Goal: Task Accomplishment & Management: Complete application form

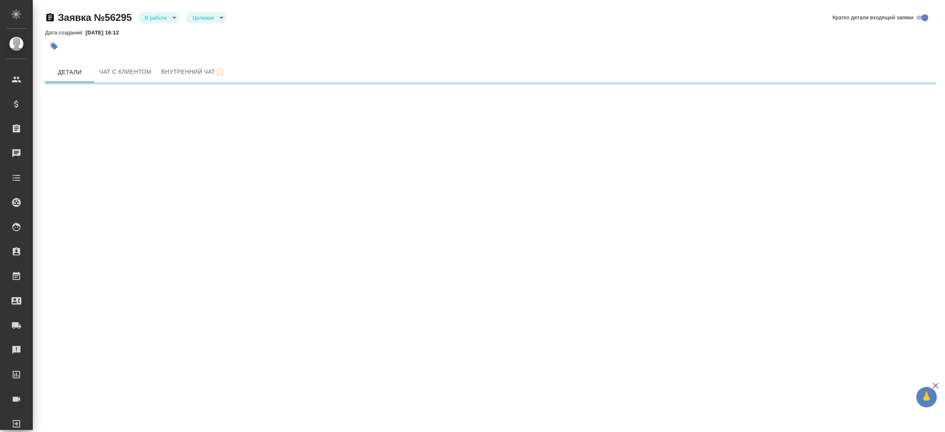
select select "RU"
select select "US"
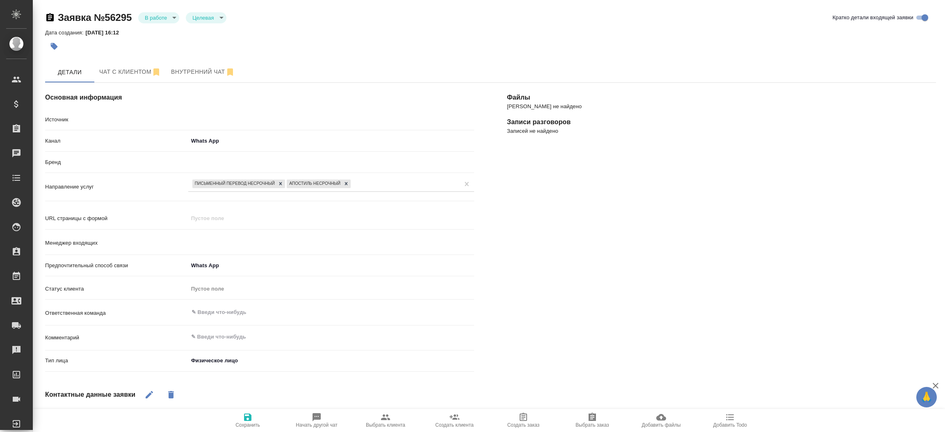
type input "[PERSON_NAME]"
type textarea "x"
click at [124, 77] on button "Чат с клиентом" at bounding box center [130, 72] width 72 height 20
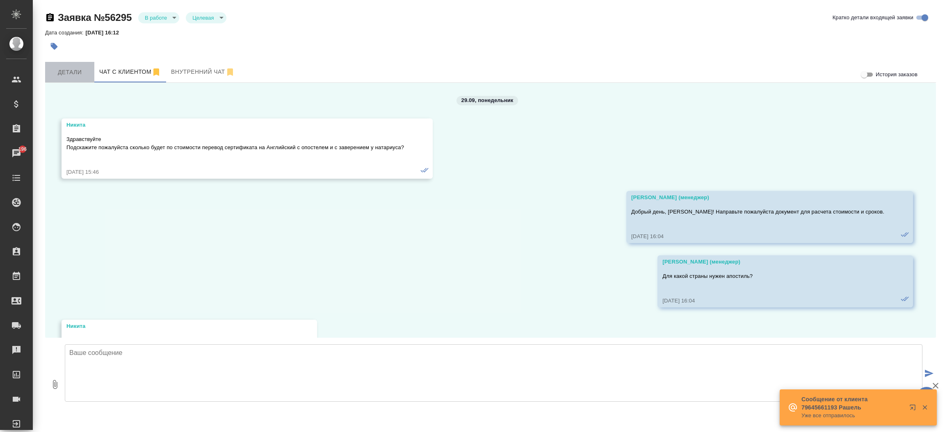
click at [73, 80] on button "Детали" at bounding box center [69, 72] width 49 height 20
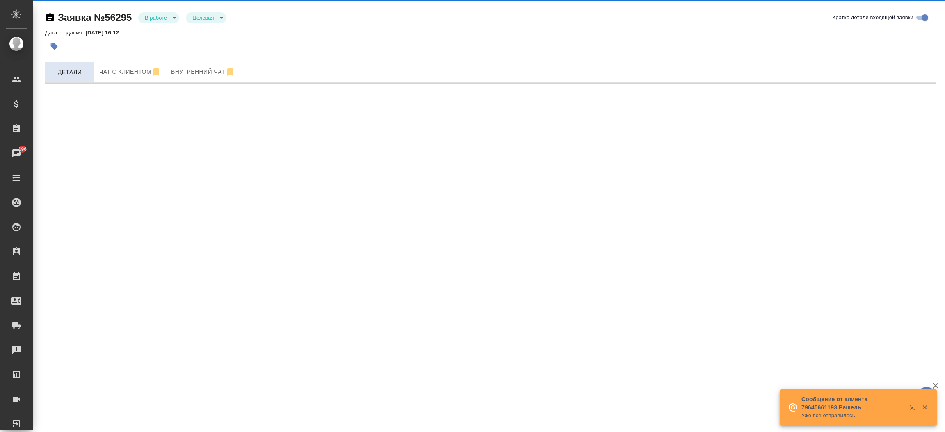
select select "RU"
select select "US"
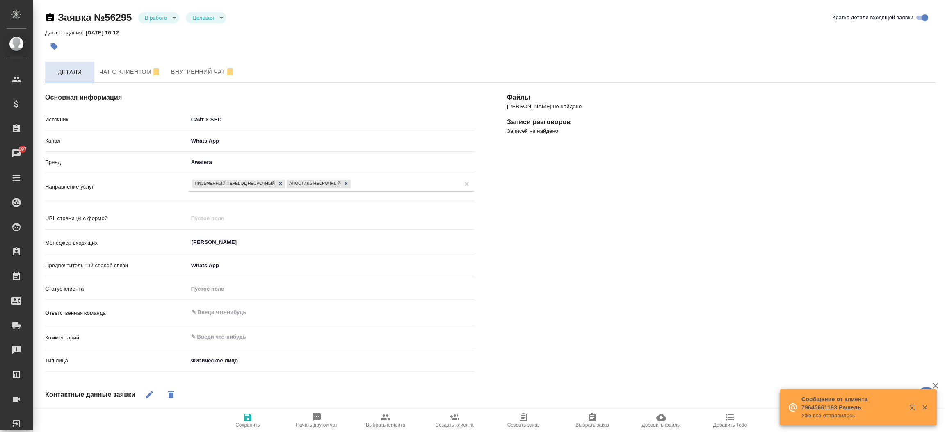
type textarea "x"
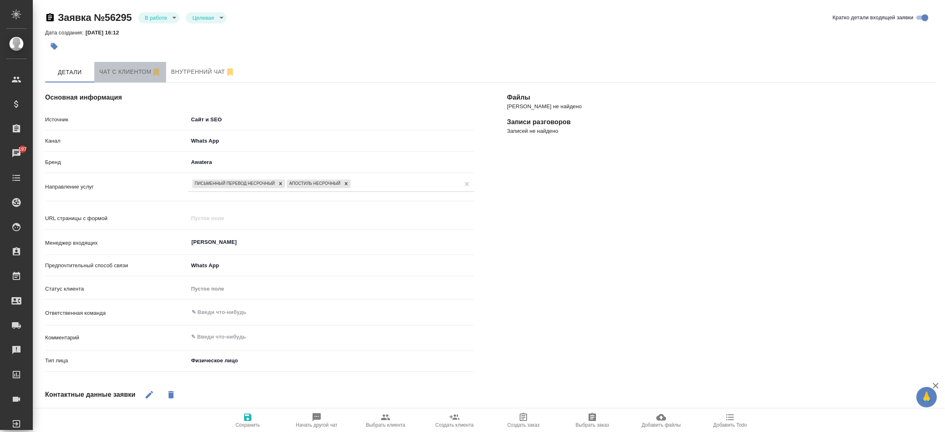
click at [109, 67] on span "Чат с клиентом" at bounding box center [130, 72] width 62 height 10
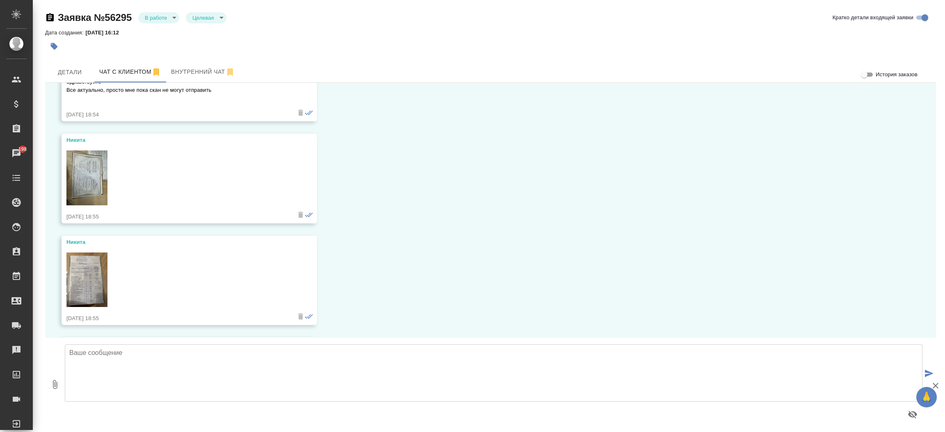
scroll to position [489, 0]
click at [100, 169] on img at bounding box center [86, 176] width 41 height 55
click at [87, 264] on img at bounding box center [86, 278] width 41 height 55
click at [83, 71] on span "Детали" at bounding box center [69, 72] width 39 height 10
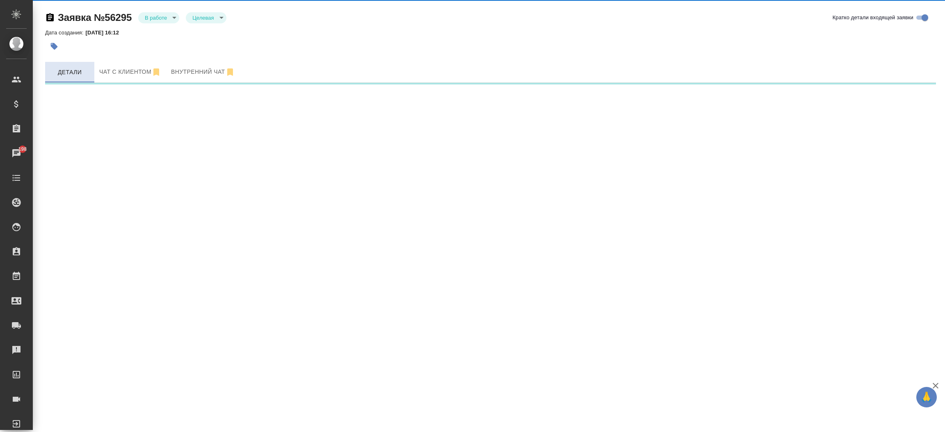
select select "RU"
select select "US"
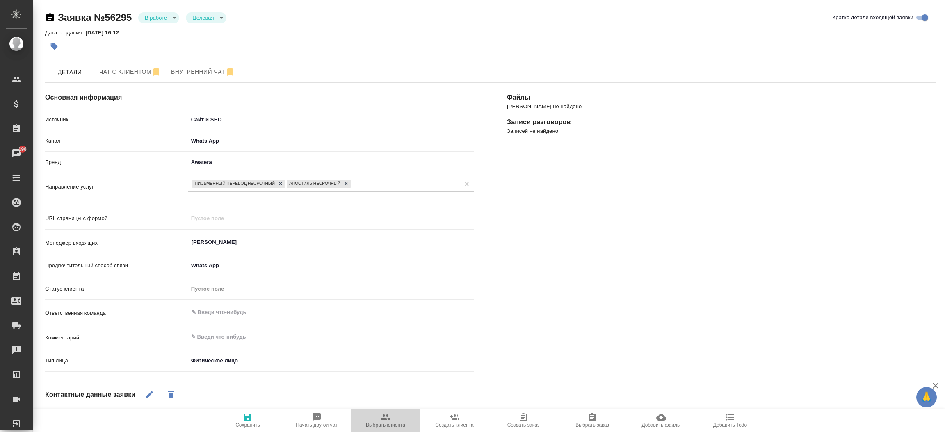
click at [392, 415] on span "Выбрать клиента" at bounding box center [385, 420] width 59 height 16
type textarea "x"
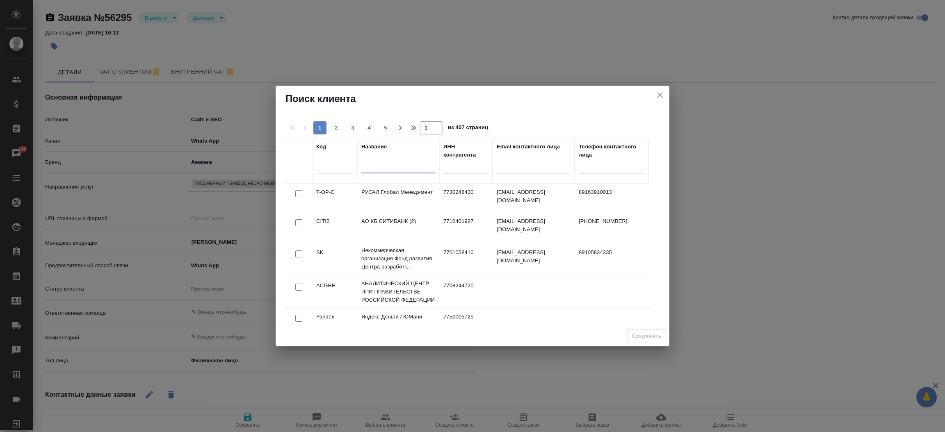
click at [399, 170] on input "text" at bounding box center [398, 168] width 74 height 10
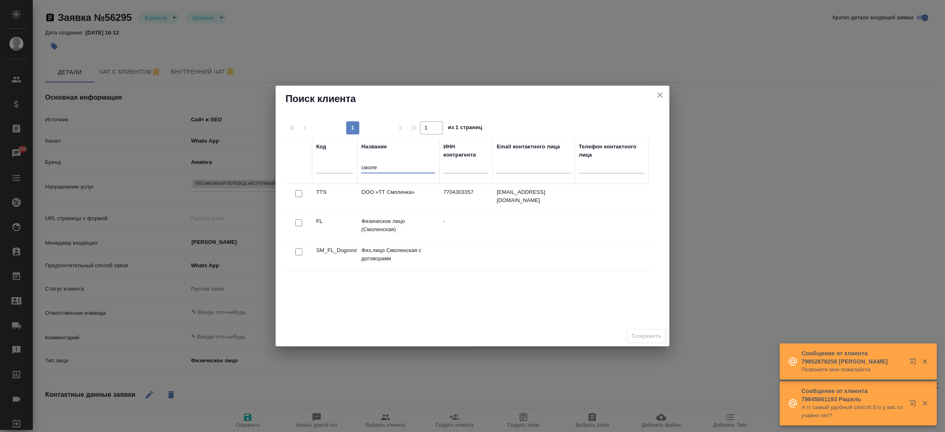
type input "смоле"
click at [296, 223] on input "checkbox" at bounding box center [298, 222] width 7 height 7
checkbox input "true"
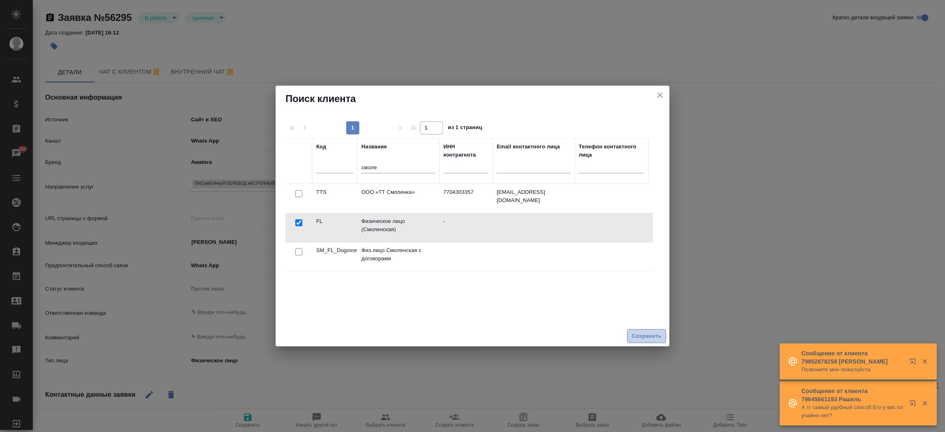
click at [635, 332] on span "Сохранить" at bounding box center [646, 336] width 30 height 9
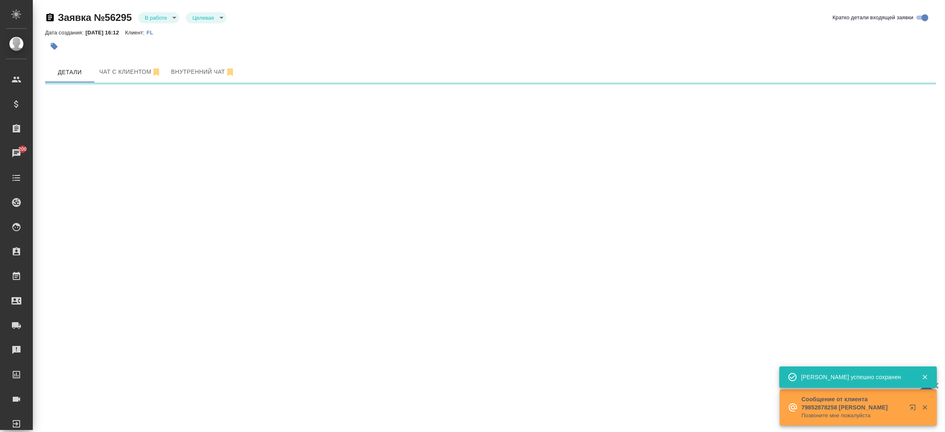
select select "RU"
select select "US"
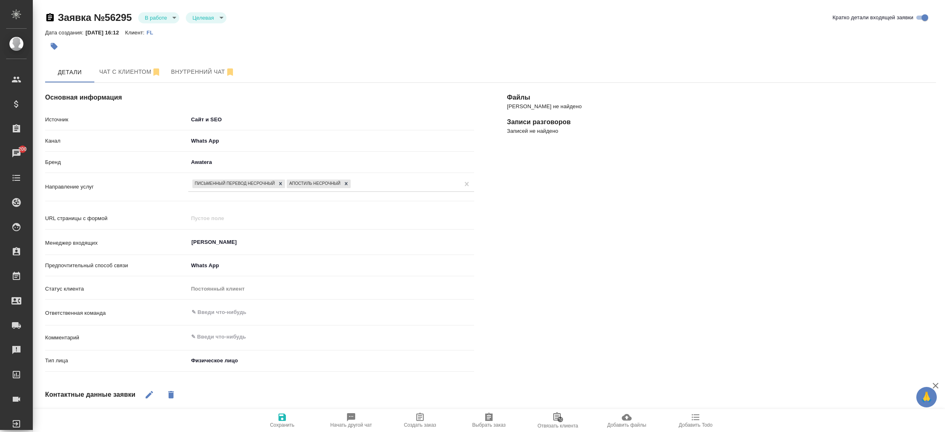
click at [432, 414] on span "Создать заказ" at bounding box center [419, 420] width 59 height 16
type textarea "x"
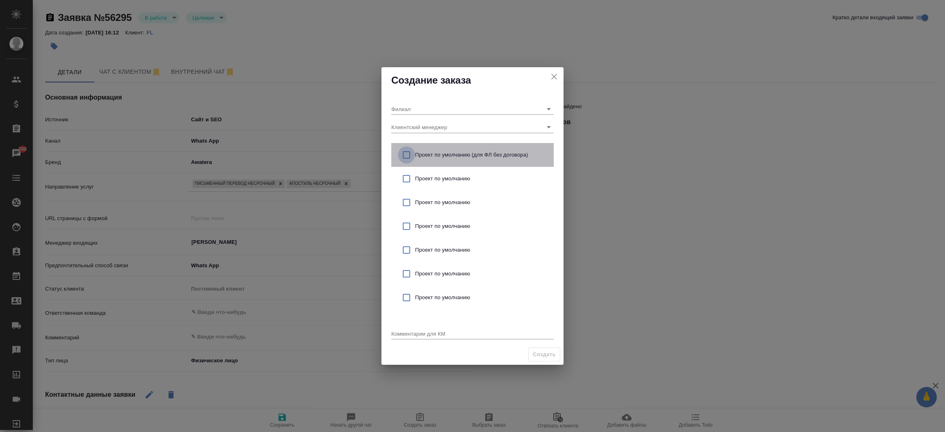
click at [405, 153] on input "checkbox" at bounding box center [406, 154] width 17 height 17
checkbox input "true"
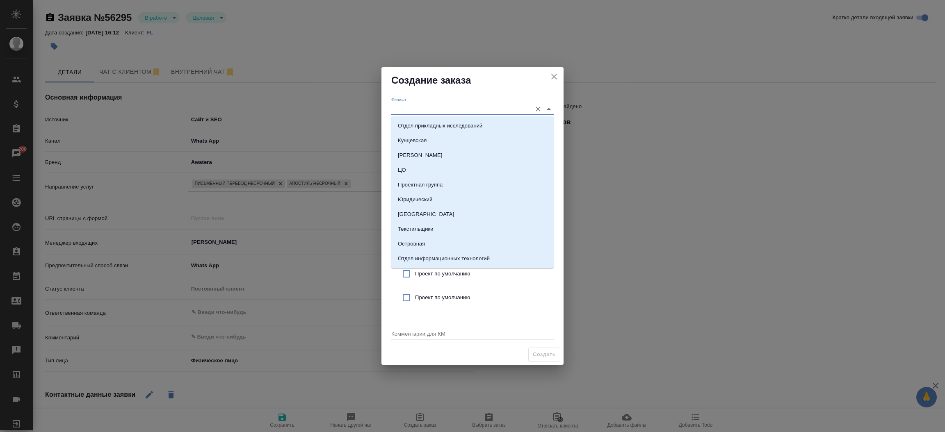
click at [409, 112] on input "Филиал" at bounding box center [459, 108] width 136 height 11
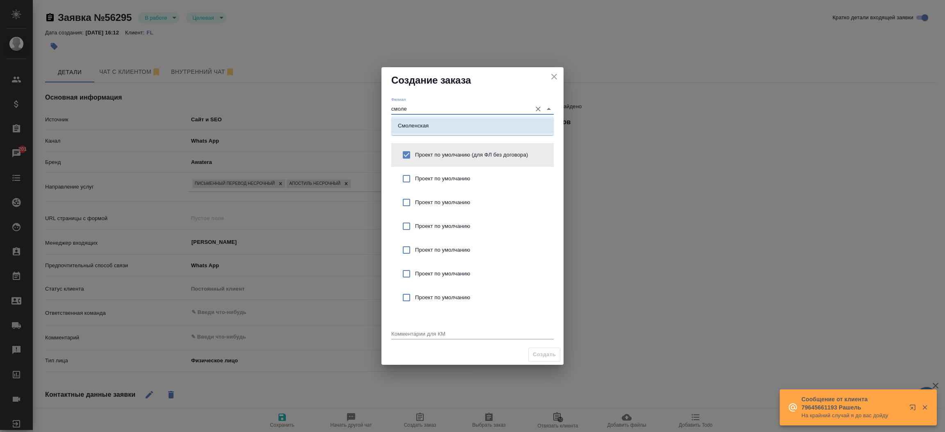
click at [410, 123] on p "Смоленская" at bounding box center [413, 126] width 31 height 8
type input "Смоленская"
click at [418, 334] on textarea at bounding box center [472, 333] width 162 height 6
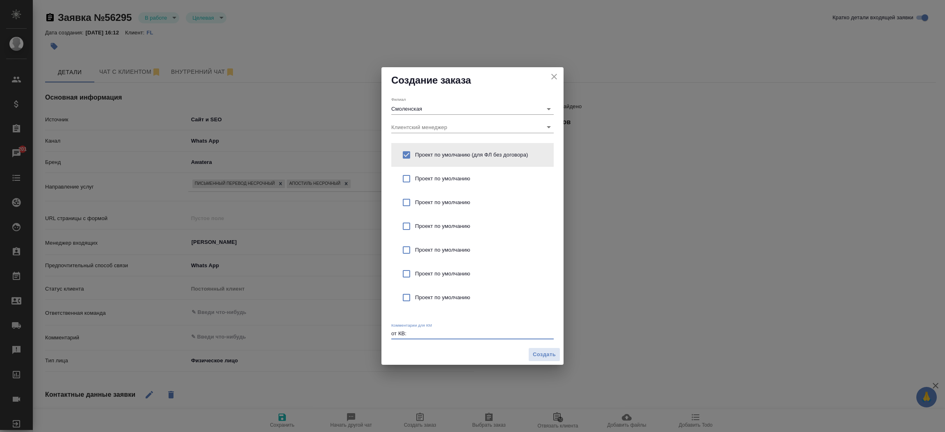
type textarea "от КВ:"
click at [551, 79] on icon "close" at bounding box center [554, 77] width 6 height 6
type textarea "x"
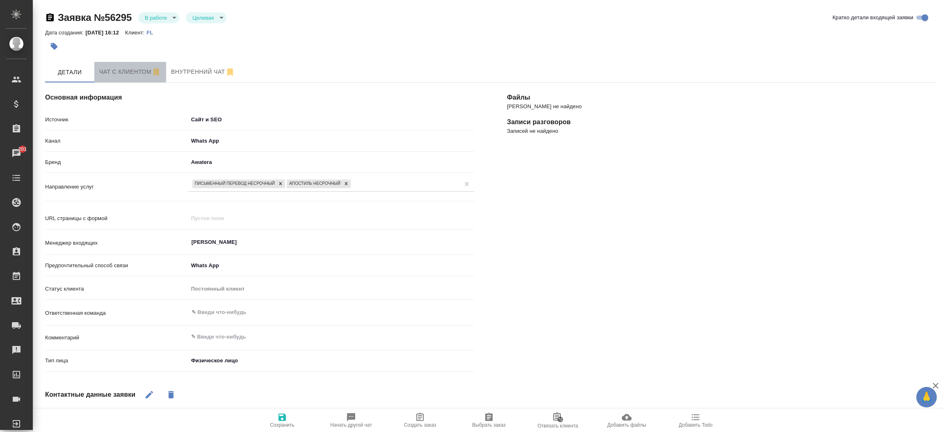
click at [131, 73] on span "Чат с клиентом" at bounding box center [130, 72] width 62 height 10
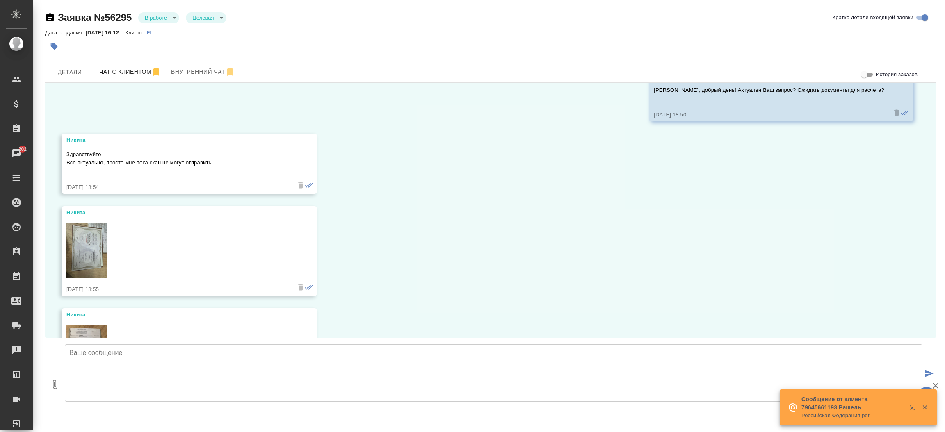
scroll to position [559, 0]
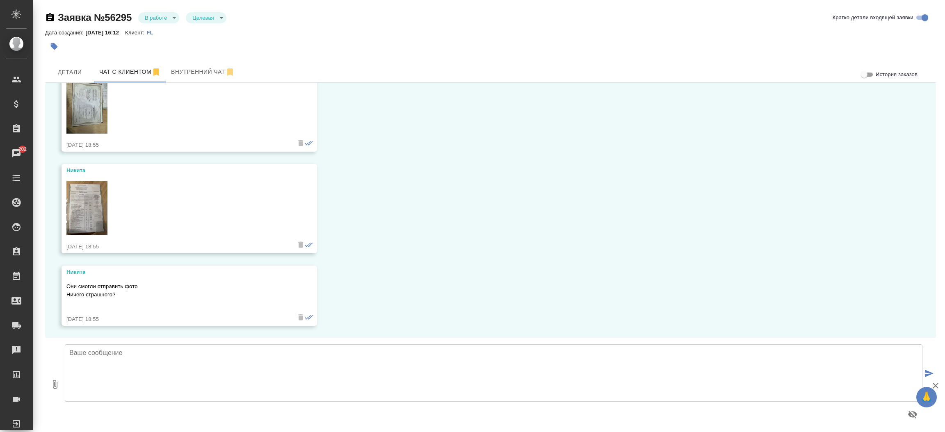
click at [412, 378] on textarea at bounding box center [493, 372] width 857 height 57
click at [292, 355] on textarea "Добрый день! Да, для расчета стоимости подойдут фото. Передаю Ваш апрос коллега…" at bounding box center [493, 372] width 857 height 57
click at [395, 354] on textarea "Добрый день! Да, для расчета стоимости подойдут фото. Передаю Ваш запрос коллег…" at bounding box center [493, 372] width 857 height 57
type textarea "Добрый день! Да, для расчета стоимости подойдут фото. Передаю Ваш запрос коллег…"
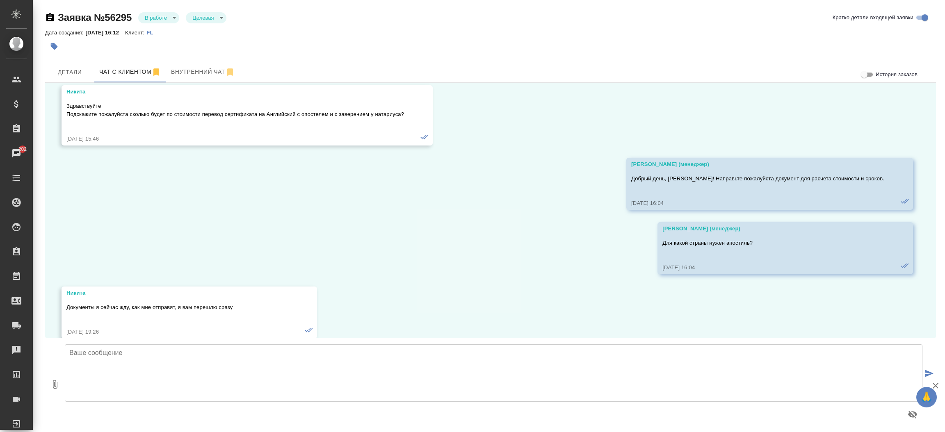
scroll to position [0, 0]
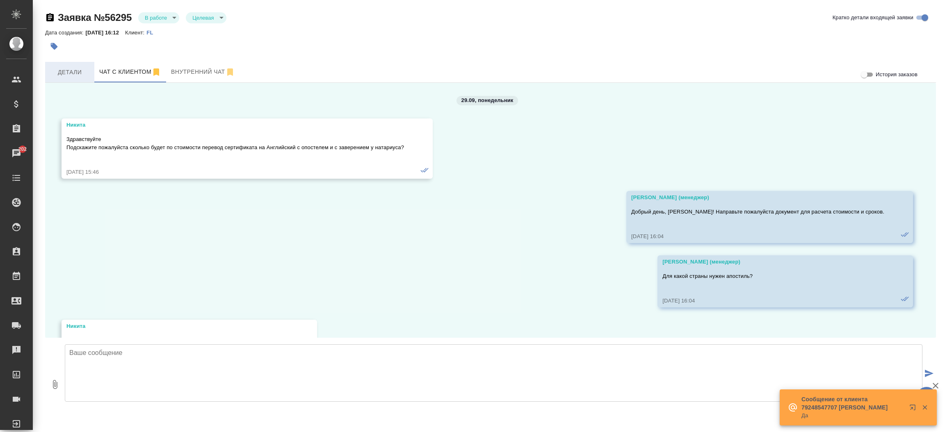
click at [80, 69] on span "Детали" at bounding box center [69, 72] width 39 height 10
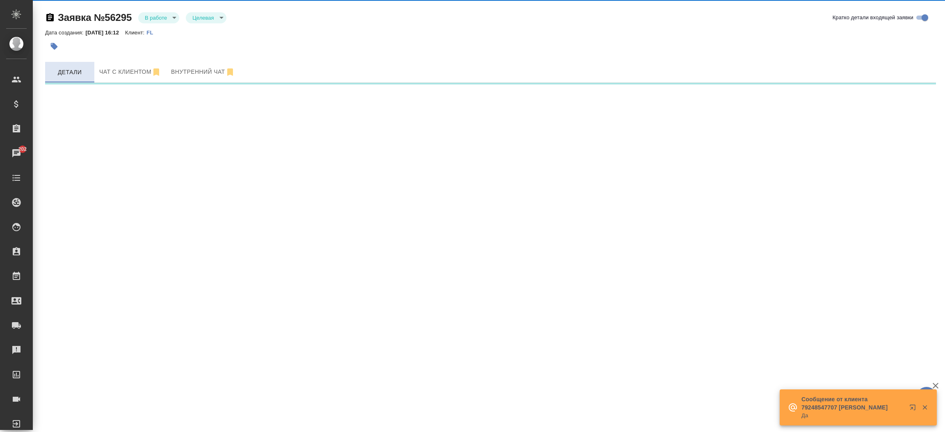
select select "RU"
select select "US"
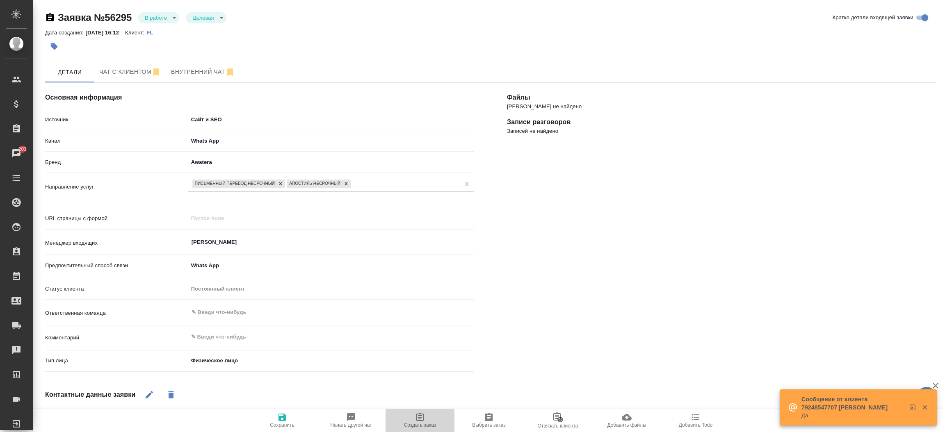
click at [420, 424] on span "Создать заказ" at bounding box center [420, 425] width 32 height 6
type textarea "x"
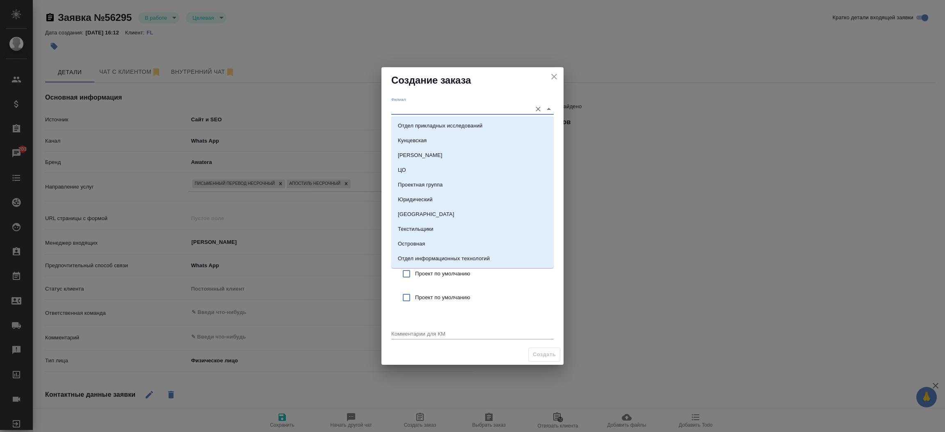
click at [420, 108] on input "Филиал" at bounding box center [459, 108] width 136 height 11
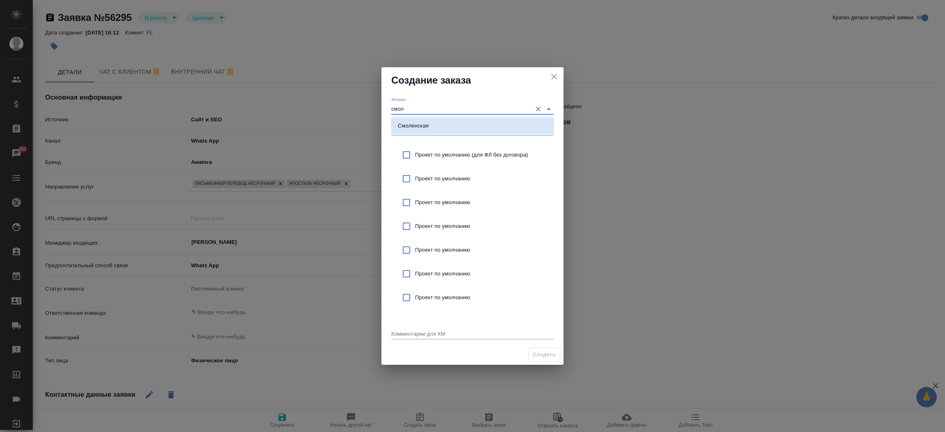
click at [418, 122] on p "Смоленская" at bounding box center [413, 126] width 31 height 8
type input "Смоленская"
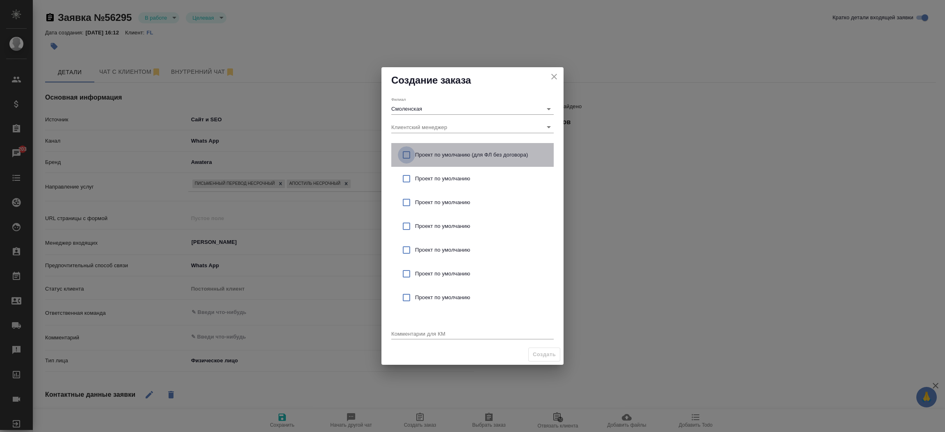
click at [404, 152] on input "checkbox" at bounding box center [406, 154] width 17 height 17
checkbox input "true"
click at [414, 335] on textarea at bounding box center [472, 333] width 162 height 6
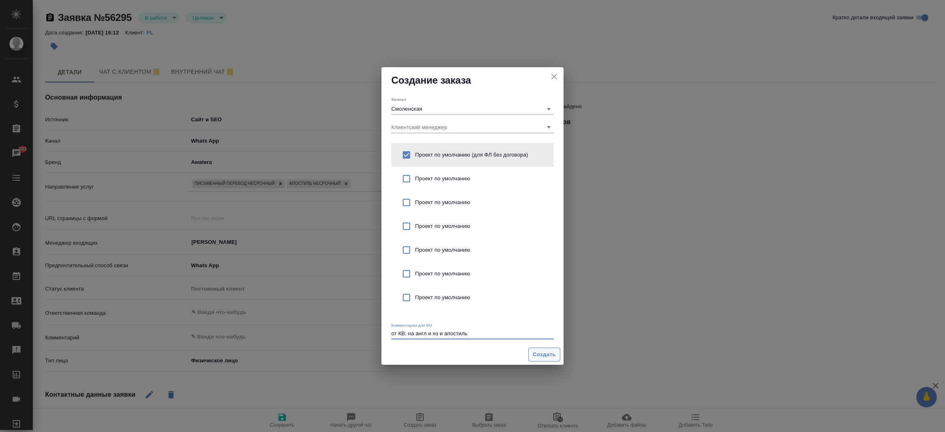
type textarea "от КВ: на англ и нз и апостиль"
click at [549, 360] on button "Создать" at bounding box center [544, 355] width 32 height 14
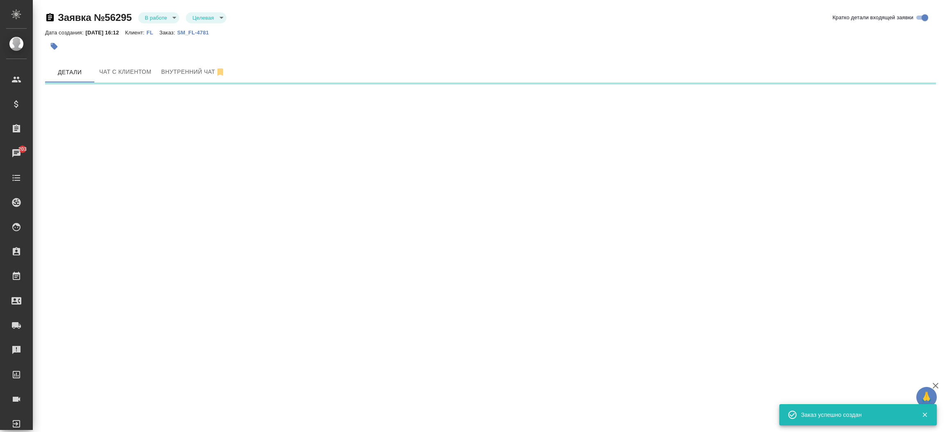
select select "RU"
select select "US"
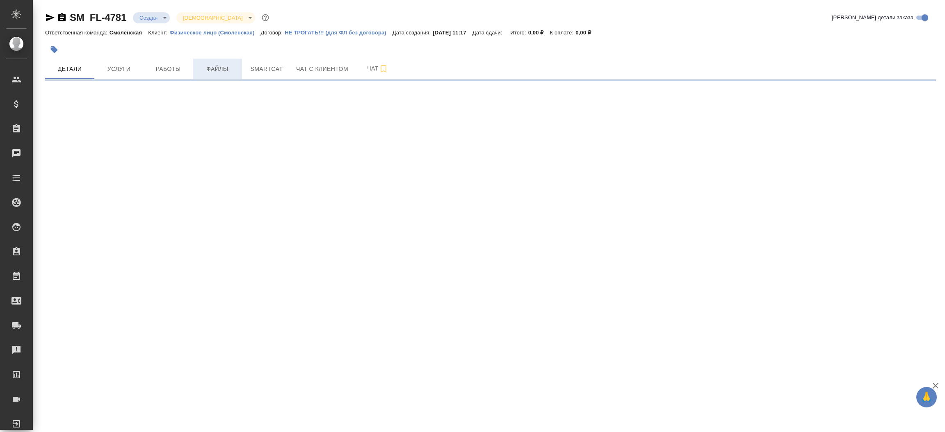
select select "RU"
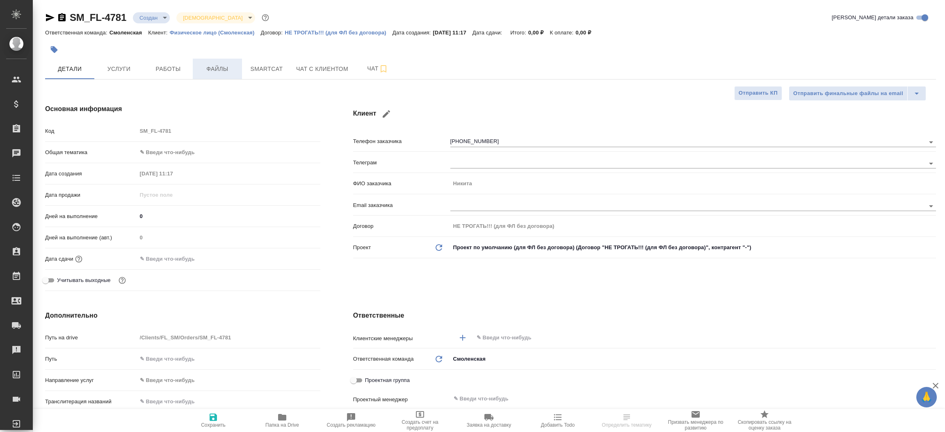
type textarea "x"
click at [227, 75] on button "Файлы" at bounding box center [217, 69] width 49 height 20
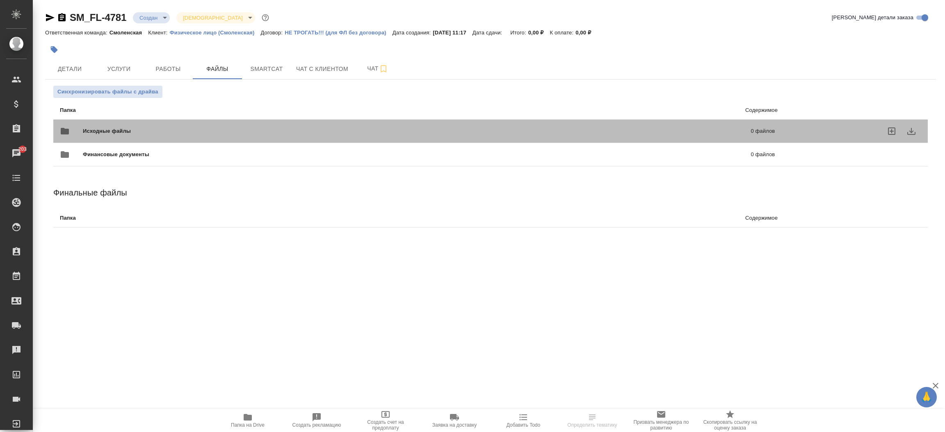
click at [189, 129] on span "Исходные файлы" at bounding box center [262, 131] width 358 height 8
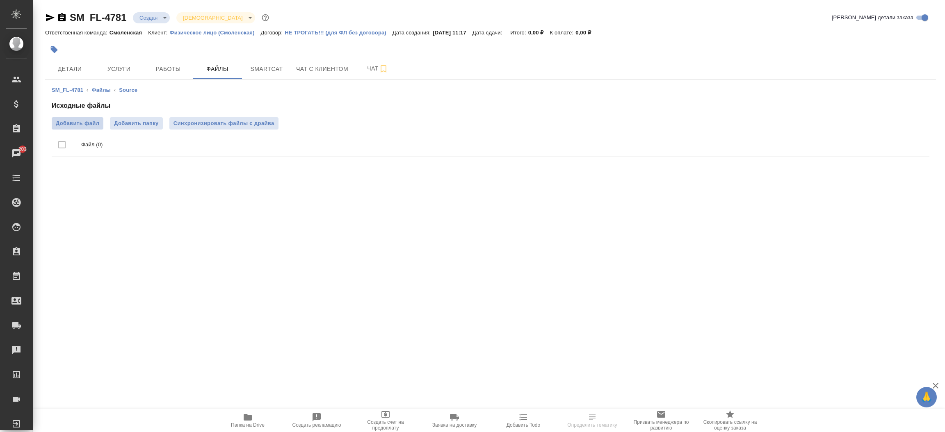
click at [66, 124] on span "Добавить файл" at bounding box center [77, 123] width 43 height 8
click at [0, 0] on input "Добавить файл" at bounding box center [0, 0] width 0 height 0
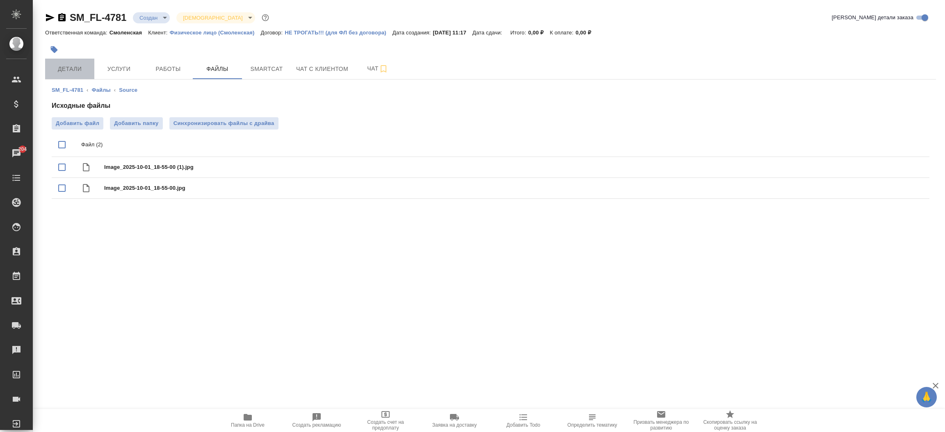
click at [67, 65] on span "Детали" at bounding box center [69, 69] width 39 height 10
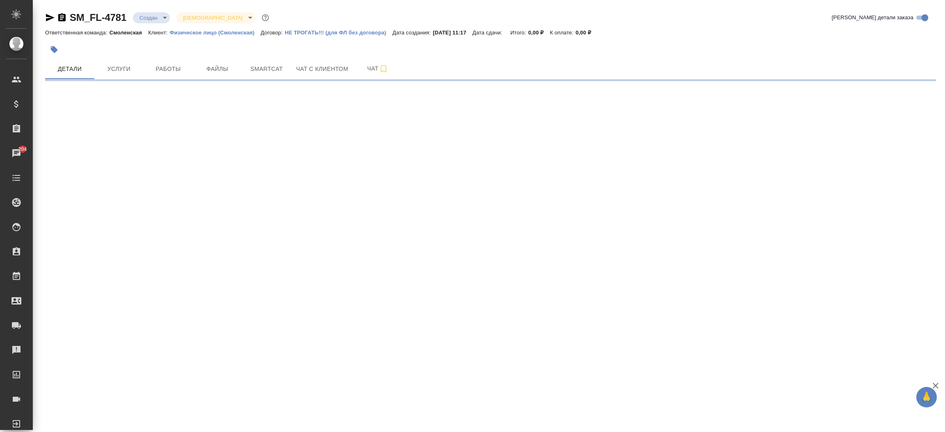
select select "RU"
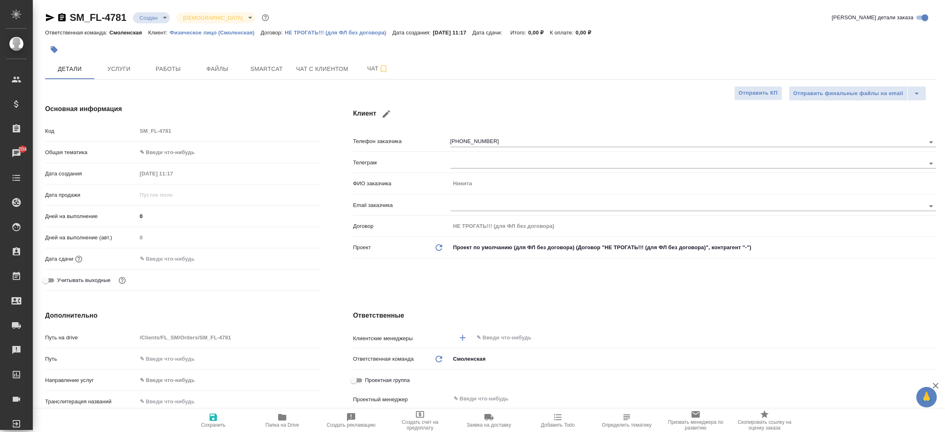
type textarea "x"
click at [51, 16] on icon "button" at bounding box center [50, 17] width 9 height 7
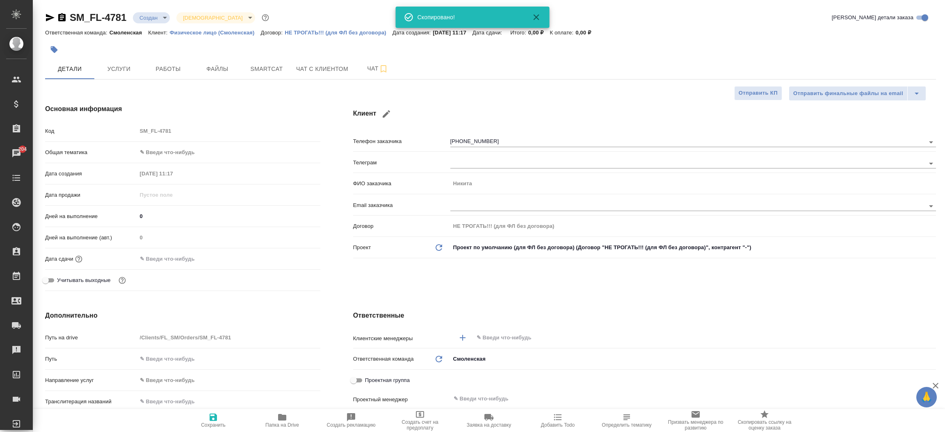
type textarea "x"
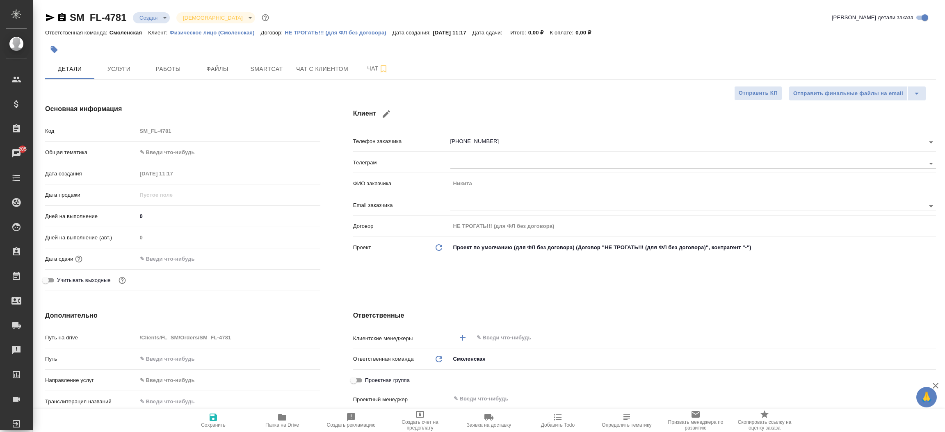
click at [324, 190] on div "Основная информация Код SM_FL-4781 Общая тематика ✎ Введи что-нибудь Дата созда…" at bounding box center [183, 199] width 308 height 223
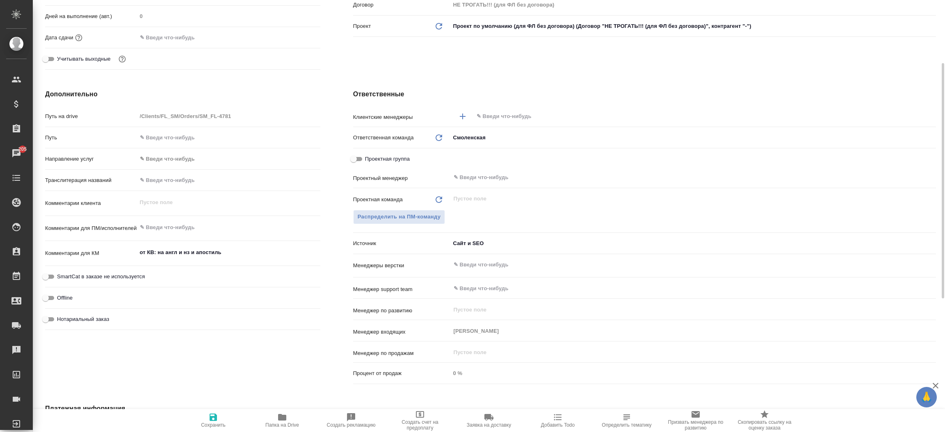
scroll to position [234, 0]
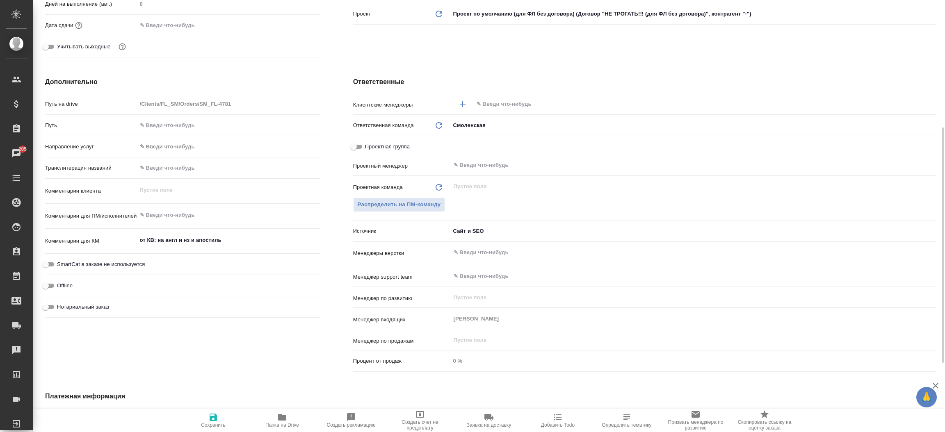
type textarea "x"
click at [235, 242] on textarea "от КВ: на англ и нз и апостиль" at bounding box center [228, 241] width 182 height 14
type textarea "от КВ: на англ и нз и апостиль ,"
type textarea "x"
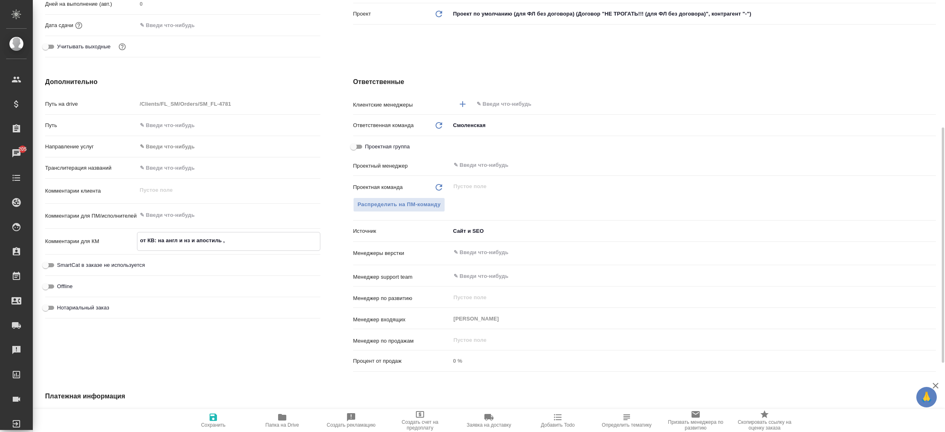
type textarea "x"
type textarea "от КВ: на англ и нз и апостиль ,"
type textarea "x"
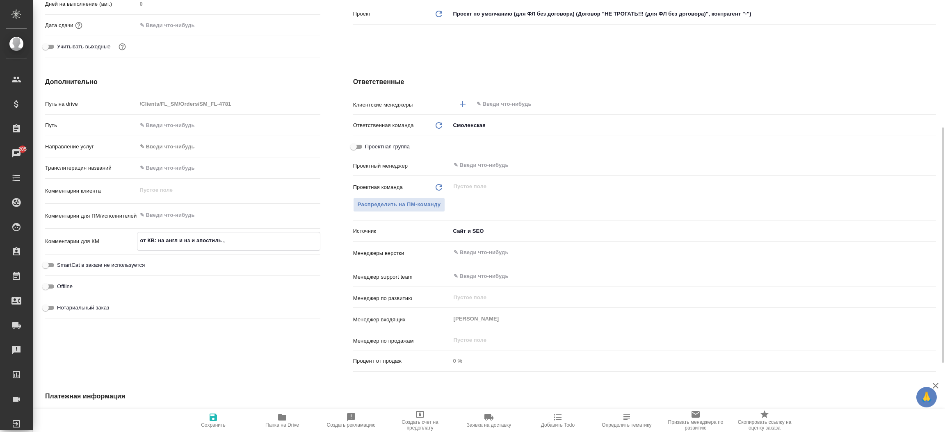
type textarea "от КВ: на англ и нз и апостиль , о"
type textarea "x"
type textarea "от КВ: на англ и нз и апостиль , от"
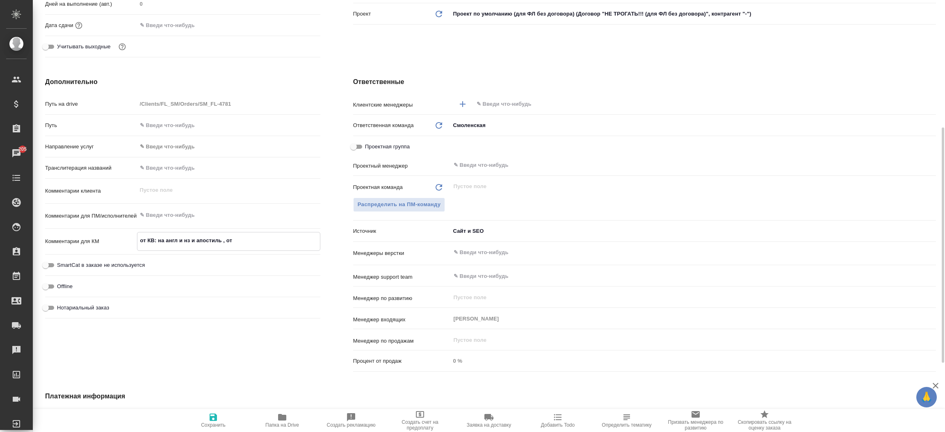
type textarea "x"
type textarea "от КВ: на англ и нз и апостиль , отв"
type textarea "x"
type textarea "от КВ: на англ и нз и апостиль , отве"
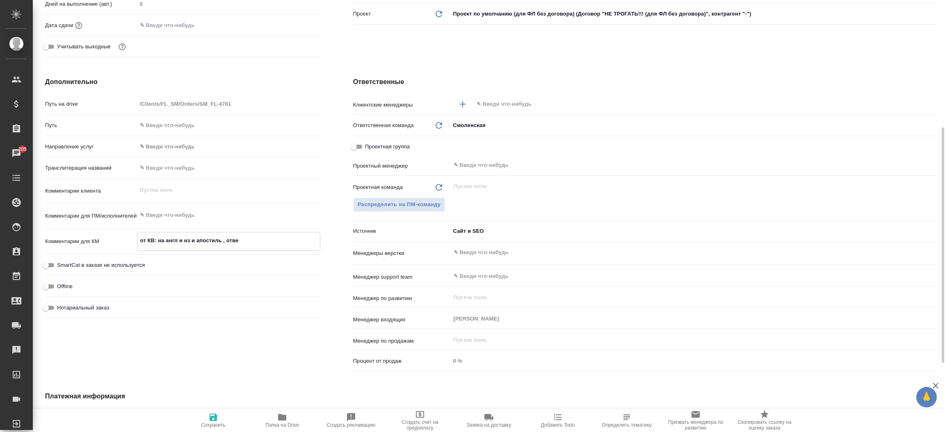
type textarea "x"
type textarea "от КВ: на англ и нз и апостиль , ответ"
type textarea "x"
type textarea "от КВ: на англ и нз и апостиль , ответ"
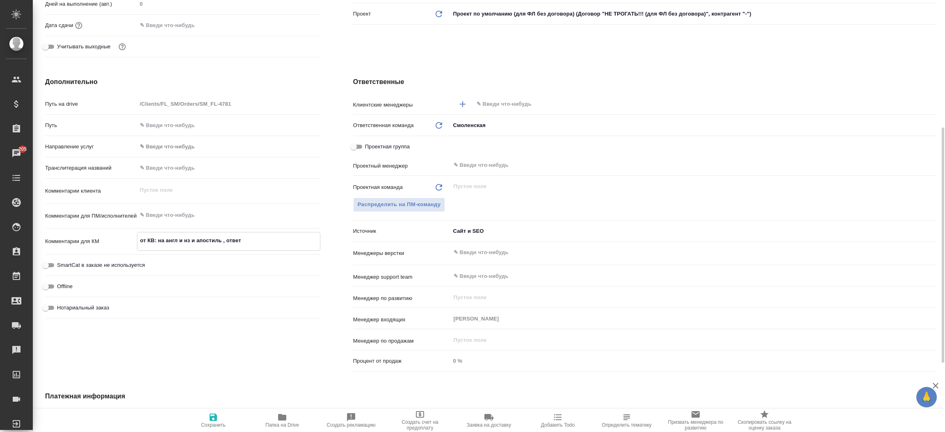
type textarea "x"
type textarea "от КВ: на англ и нз и апостиль , ответ в"
type textarea "x"
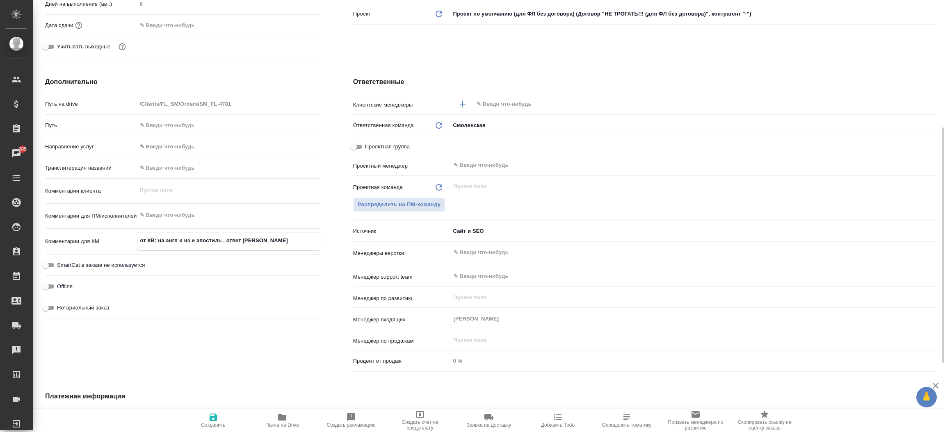
type textarea "x"
type textarea "от КВ: на англ и нз и апостиль , ответ в"
type textarea "x"
type textarea "от КВ: на англ и нз и апостиль , ответ в в"
type textarea "x"
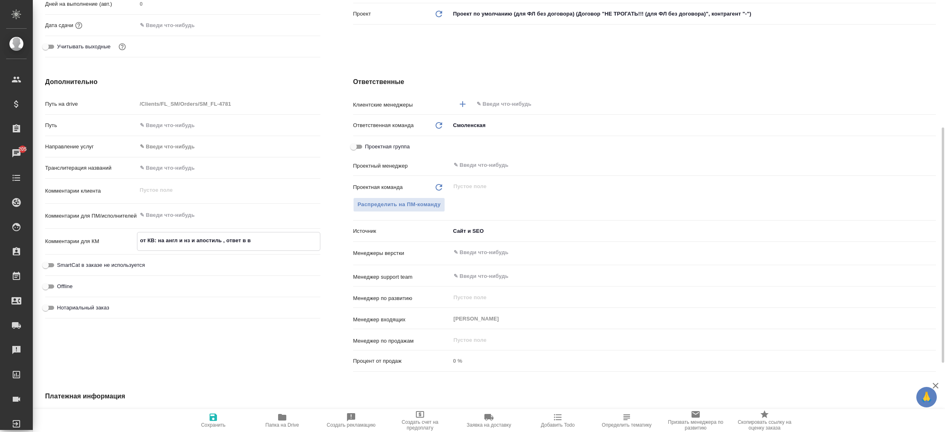
type textarea "x"
type textarea "от КВ: на англ и нз и апостиль , ответ в во"
type textarea "x"
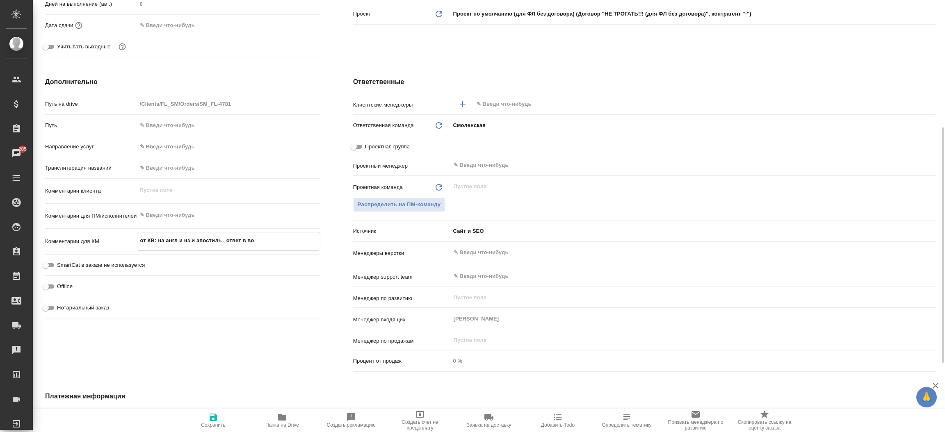
type textarea "x"
type textarea "от КВ: на англ и нз и апостиль , ответ в вот"
type textarea "x"
type textarea "от КВ: на англ и нз и апостиль , ответ в вотс"
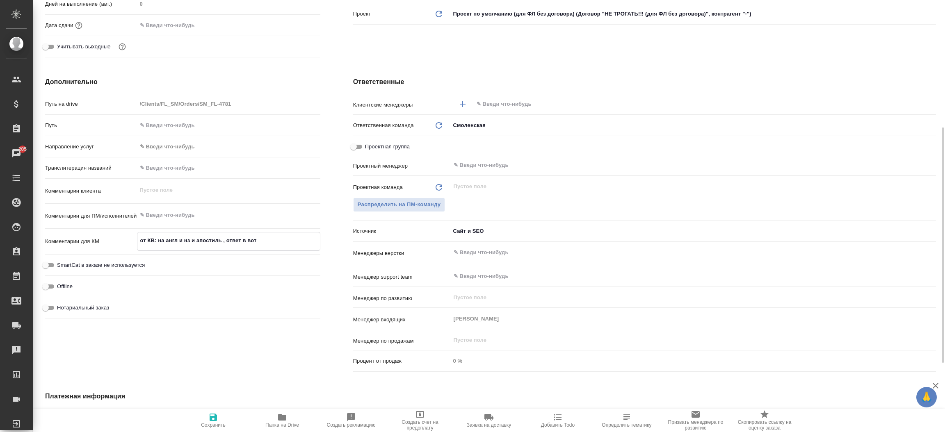
type textarea "x"
type textarea "от КВ: на англ и нз и апостиль , ответ в вотс"
type textarea "x"
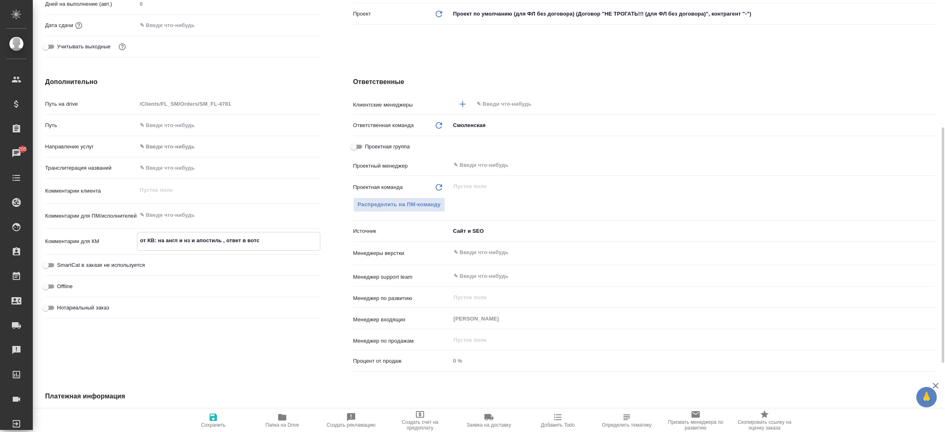
type textarea "от КВ: на англ и нз и апостиль , ответ в вотс а"
type textarea "x"
type textarea "от КВ: на англ и нз и апостиль , ответ в вотс ап"
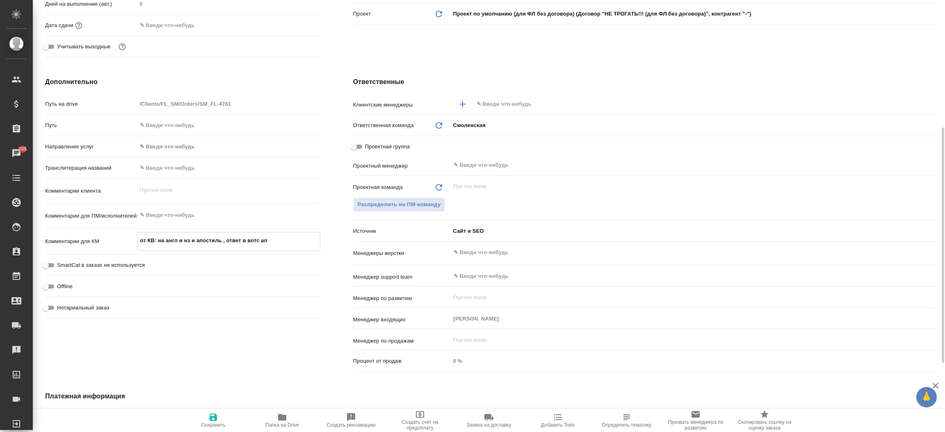
type textarea "x"
type textarea "от КВ: на англ и нз и апостиль , ответ в вотс ап"
type textarea "x"
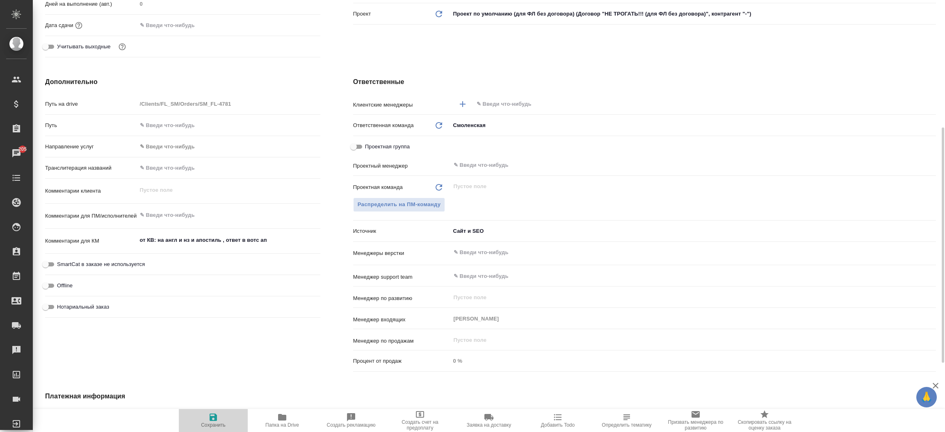
click at [205, 413] on span "Сохранить" at bounding box center [213, 420] width 59 height 16
type textarea "x"
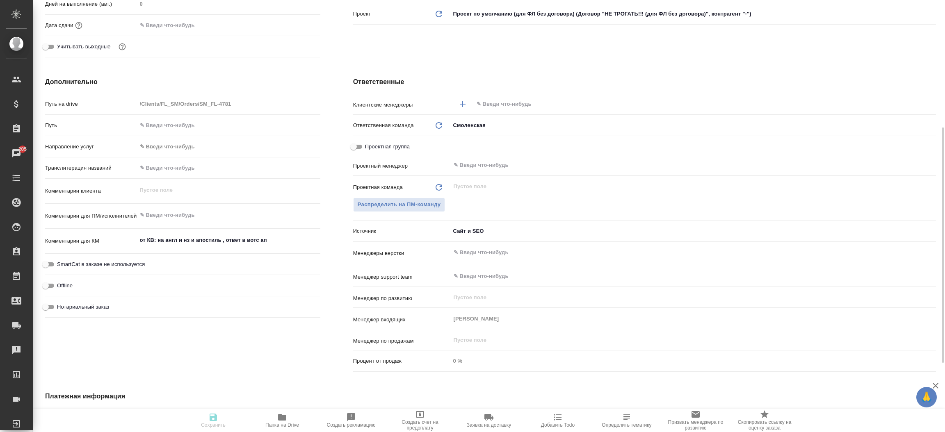
type textarea "x"
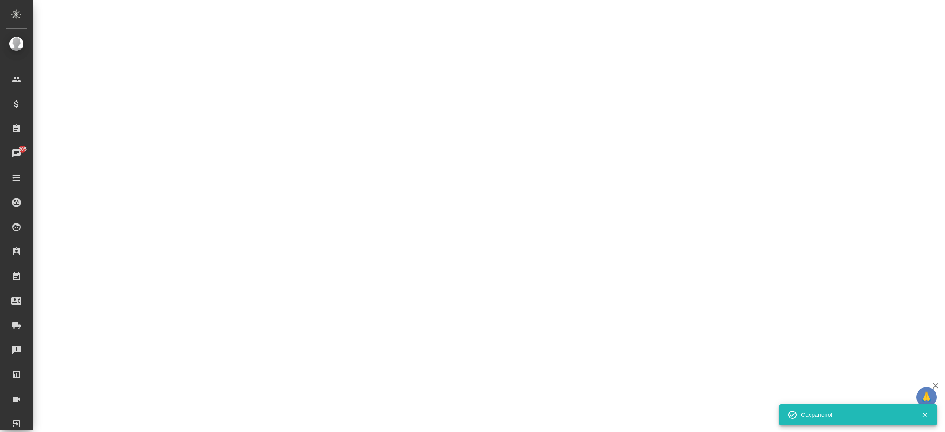
select select "RU"
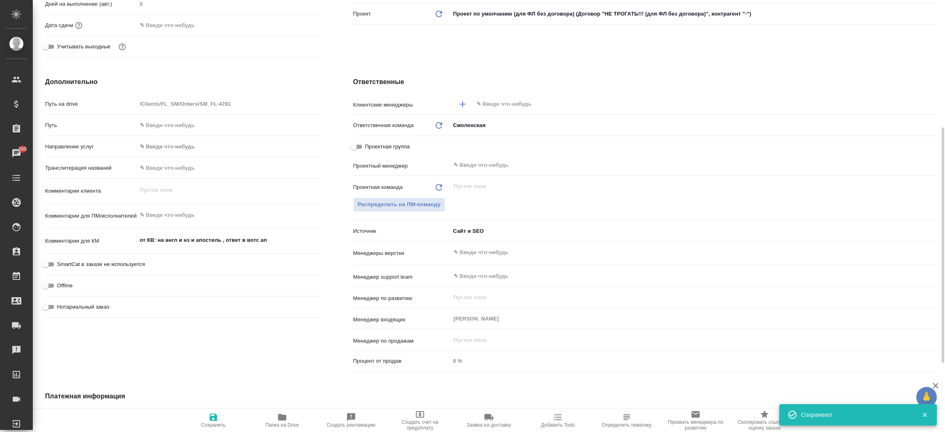
type textarea "x"
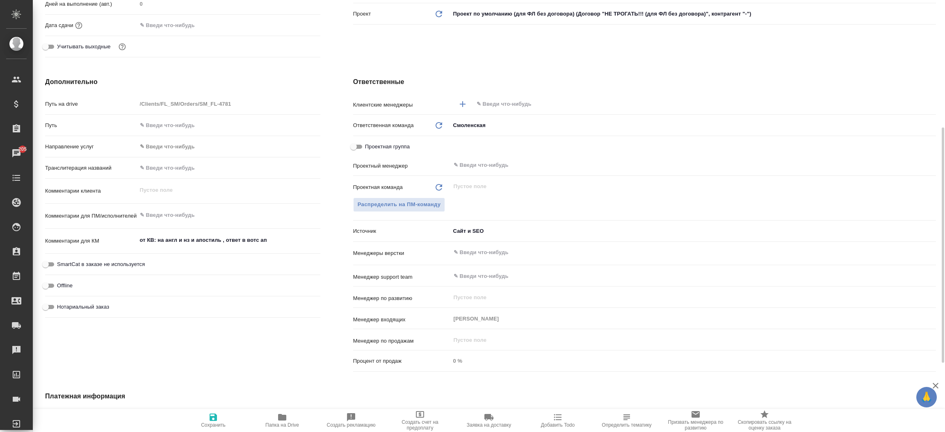
type textarea "x"
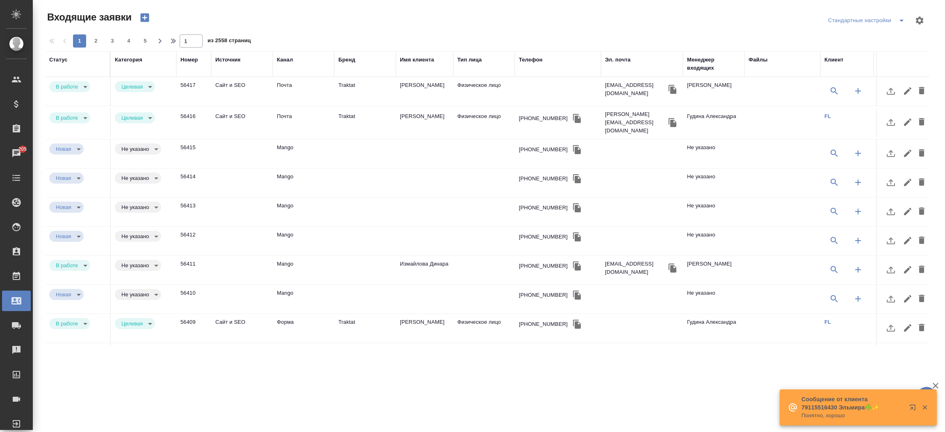
select select "RU"
